Goal: Find specific fact

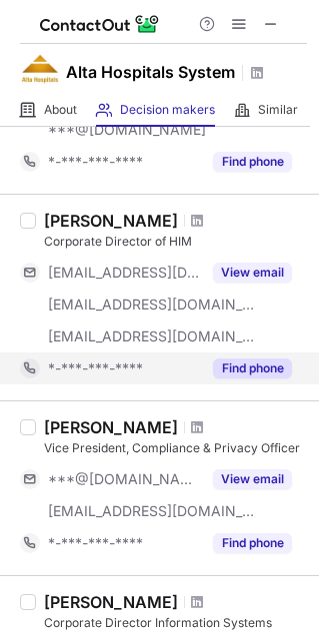
scroll to position [333, 0]
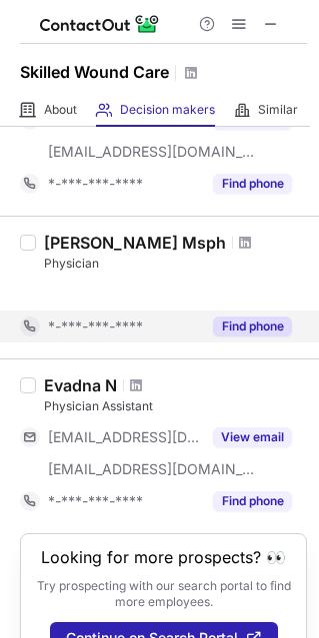
scroll to position [709, 0]
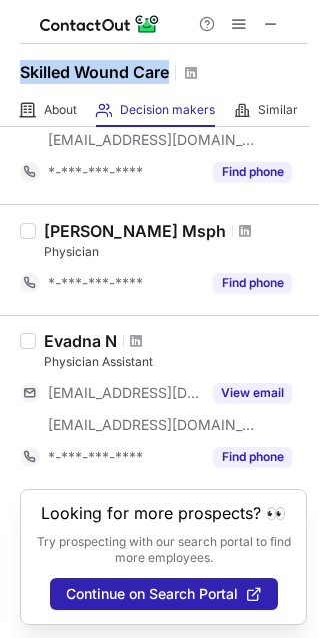
drag, startPoint x: 10, startPoint y: 71, endPoint x: 168, endPoint y: 75, distance: 157.9
click at [168, 75] on div "Skilled Wound Care" at bounding box center [159, 69] width 319 height 50
copy h1 "Skilled Wound Care"
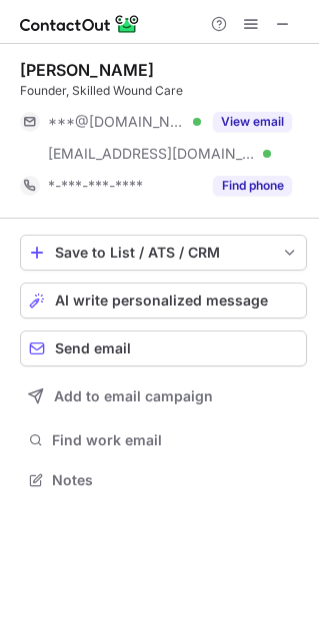
scroll to position [466, 319]
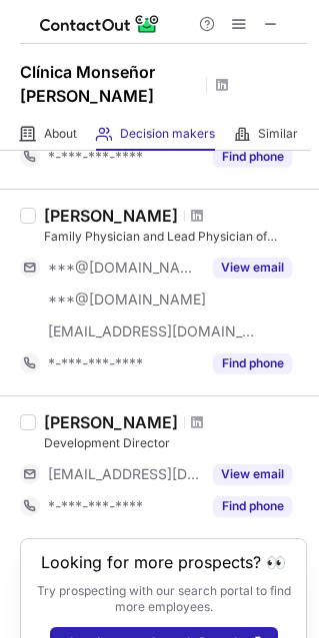
scroll to position [1718, 0]
